Goal: Information Seeking & Learning: Learn about a topic

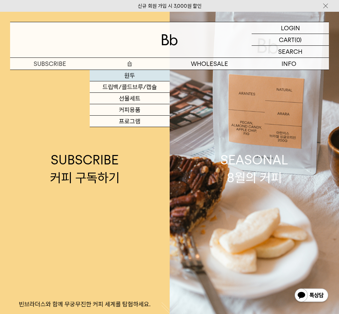
click at [127, 71] on link "원두" at bounding box center [130, 75] width 80 height 11
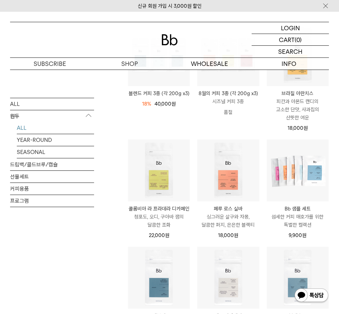
scroll to position [91, 0]
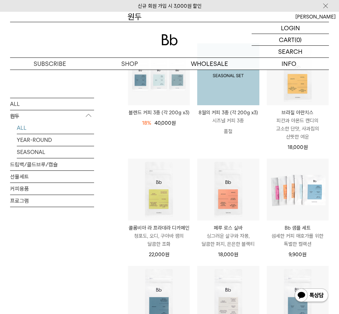
click at [234, 98] on img at bounding box center [228, 74] width 62 height 62
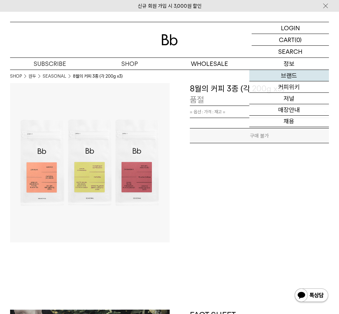
click at [292, 78] on link "브랜드" at bounding box center [289, 75] width 80 height 11
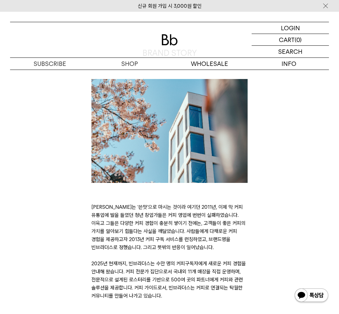
scroll to position [104, 0]
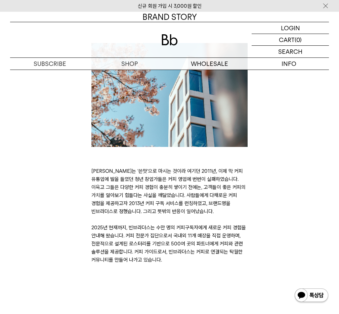
click at [141, 182] on p "커피는 ‘쓴맛’으로 마시는 것이라 여기던 2011년, 이제 막 커피 유통업에 발을 들였던 청년 창업가들은 커피 영업에 번번이 실패하였습니다. …" at bounding box center [169, 215] width 156 height 97
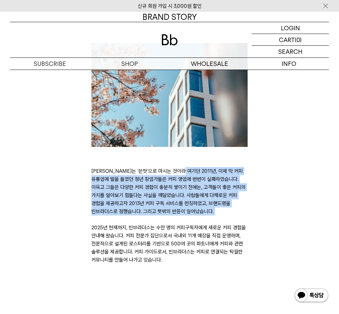
click at [141, 182] on p "커피는 ‘쓴맛’으로 마시는 것이라 여기던 2011년, 이제 막 커피 유통업에 발을 들였던 청년 창업가들은 커피 영업에 번번이 실패하였습니다. …" at bounding box center [169, 215] width 156 height 97
click at [140, 212] on p "커피는 ‘쓴맛’으로 마시는 것이라 여기던 2011년, 이제 막 커피 유통업에 발을 들였던 청년 창업가들은 커피 영업에 번번이 실패하였습니다. …" at bounding box center [169, 215] width 156 height 97
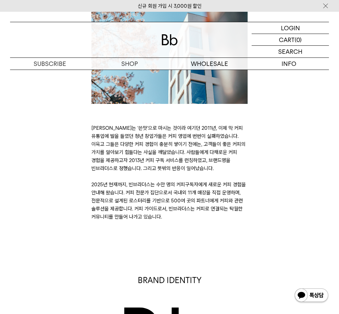
scroll to position [147, 0]
click at [106, 126] on p "커피는 ‘쓴맛’으로 마시는 것이라 여기던 2011년, 이제 막 커피 유통업에 발을 들였던 청년 창업가들은 커피 영업에 번번이 실패하였습니다. …" at bounding box center [169, 172] width 156 height 97
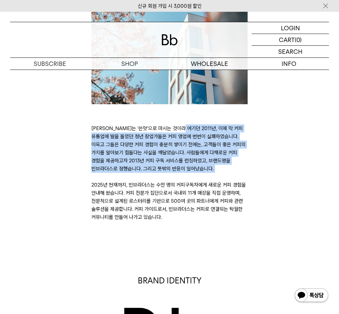
click at [106, 134] on p "커피는 ‘쓴맛’으로 마시는 것이라 여기던 2011년, 이제 막 커피 유통업에 발을 들였던 청년 창업가들은 커피 영업에 번번이 실패하였습니다. …" at bounding box center [169, 172] width 156 height 97
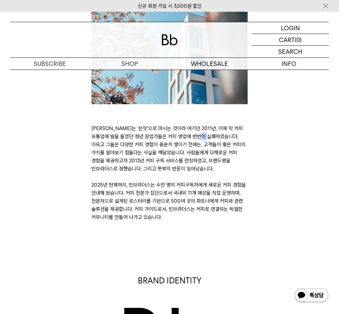
click at [106, 134] on p "커피는 ‘쓴맛’으로 마시는 것이라 여기던 2011년, 이제 막 커피 유통업에 발을 들였던 청년 창업가들은 커피 영업에 번번이 실패하였습니다. …" at bounding box center [169, 172] width 156 height 97
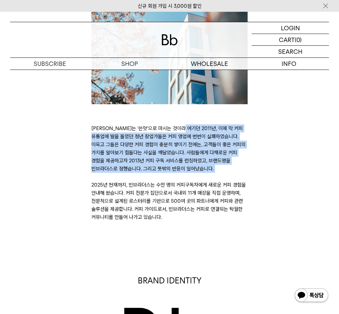
click at [106, 142] on p "커피는 ‘쓴맛’으로 마시는 것이라 여기던 2011년, 이제 막 커피 유통업에 발을 들였던 청년 창업가들은 커피 영업에 번번이 실패하였습니다. …" at bounding box center [169, 172] width 156 height 97
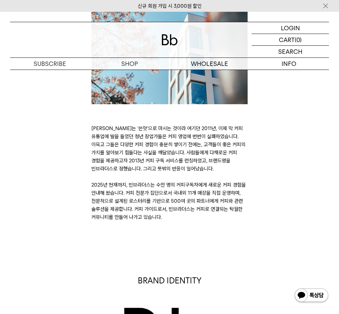
click at [106, 142] on p "커피는 ‘쓴맛’으로 마시는 것이라 여기던 2011년, 이제 막 커피 유통업에 발을 들였던 청년 창업가들은 커피 영업에 번번이 실패하였습니다. …" at bounding box center [169, 172] width 156 height 97
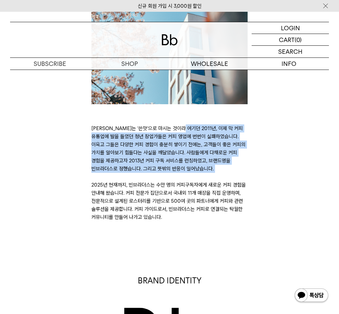
click at [106, 142] on p "커피는 ‘쓴맛’으로 마시는 것이라 여기던 2011년, 이제 막 커피 유통업에 발을 들였던 청년 창업가들은 커피 영업에 번번이 실패하였습니다. …" at bounding box center [169, 172] width 156 height 97
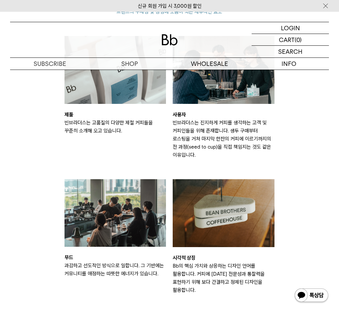
scroll to position [906, 0]
